Goal: Information Seeking & Learning: Learn about a topic

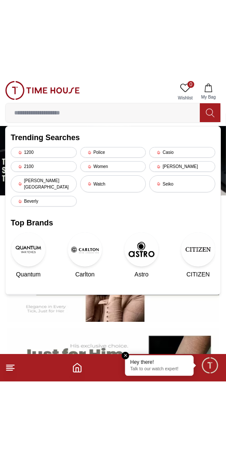
scroll to position [12, 0]
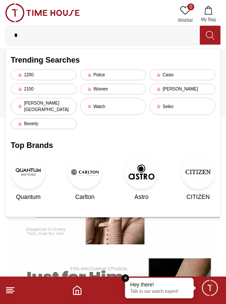
type input "*"
click at [225, 273] on section at bounding box center [113, 247] width 226 height 242
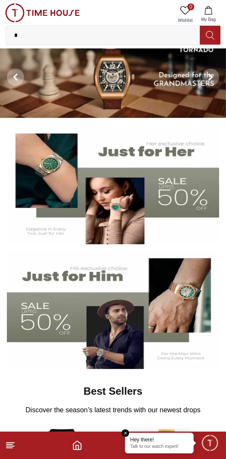
click at [48, 32] on input "*" at bounding box center [103, 35] width 194 height 17
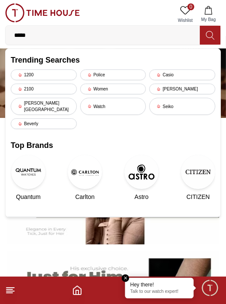
type input "******"
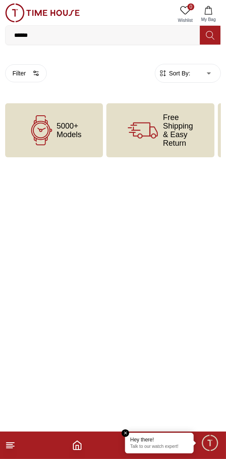
click at [6, 101] on body "100% Genuine products with International Warranty Shop From [GEOGRAPHIC_DATA] |…" at bounding box center [113, 78] width 226 height 157
click at [43, 35] on input "******" at bounding box center [103, 35] width 194 height 17
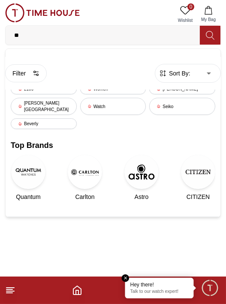
type input "*"
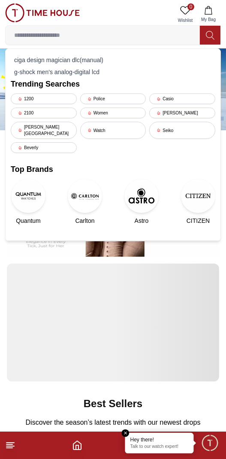
scroll to position [12, 0]
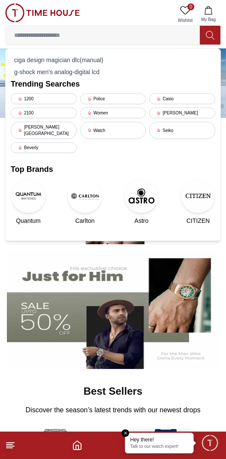
click at [29, 303] on footer at bounding box center [113, 444] width 226 height 27
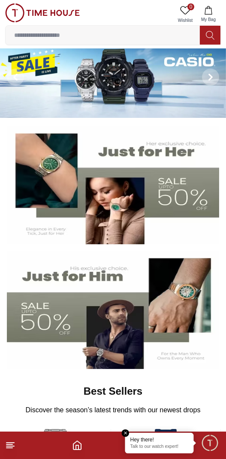
click at [23, 303] on footer at bounding box center [113, 444] width 226 height 27
click at [9, 303] on line at bounding box center [9, 447] width 6 height 0
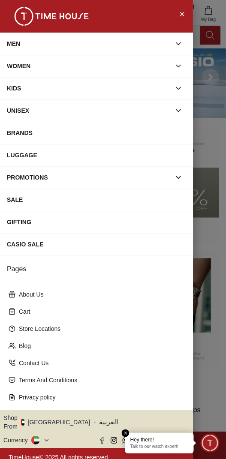
click at [18, 131] on div "BRANDS" at bounding box center [96, 132] width 179 height 15
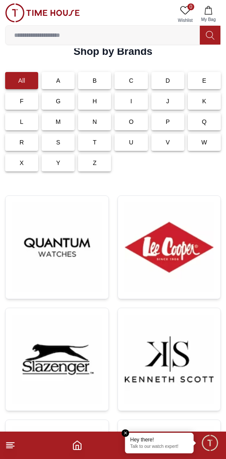
click at [175, 234] on img at bounding box center [169, 247] width 89 height 89
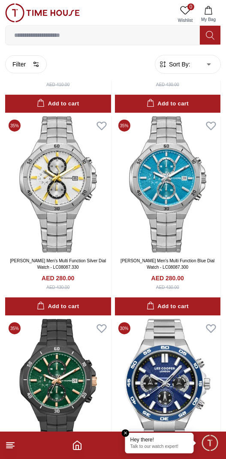
scroll to position [7829, 0]
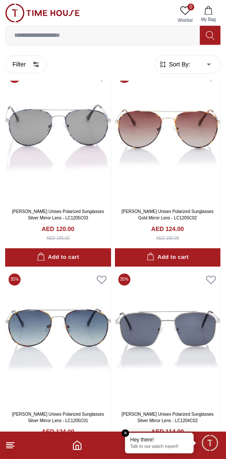
scroll to position [17858, 0]
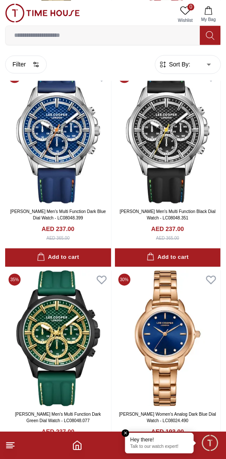
scroll to position [21096, 0]
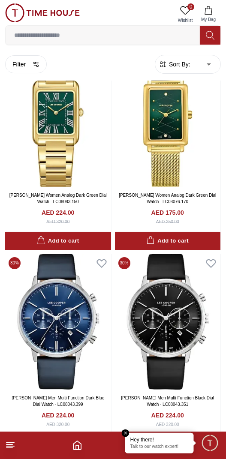
scroll to position [26577, 0]
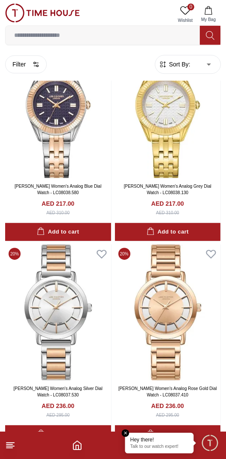
scroll to position [29638, 0]
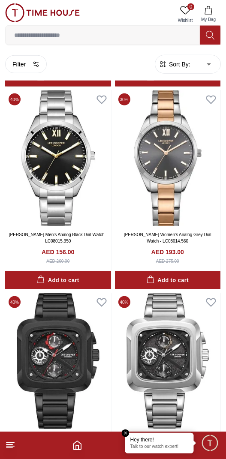
scroll to position [31604, 0]
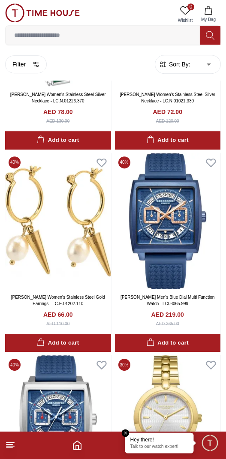
scroll to position [33567, 0]
